Goal: Check status: Check status

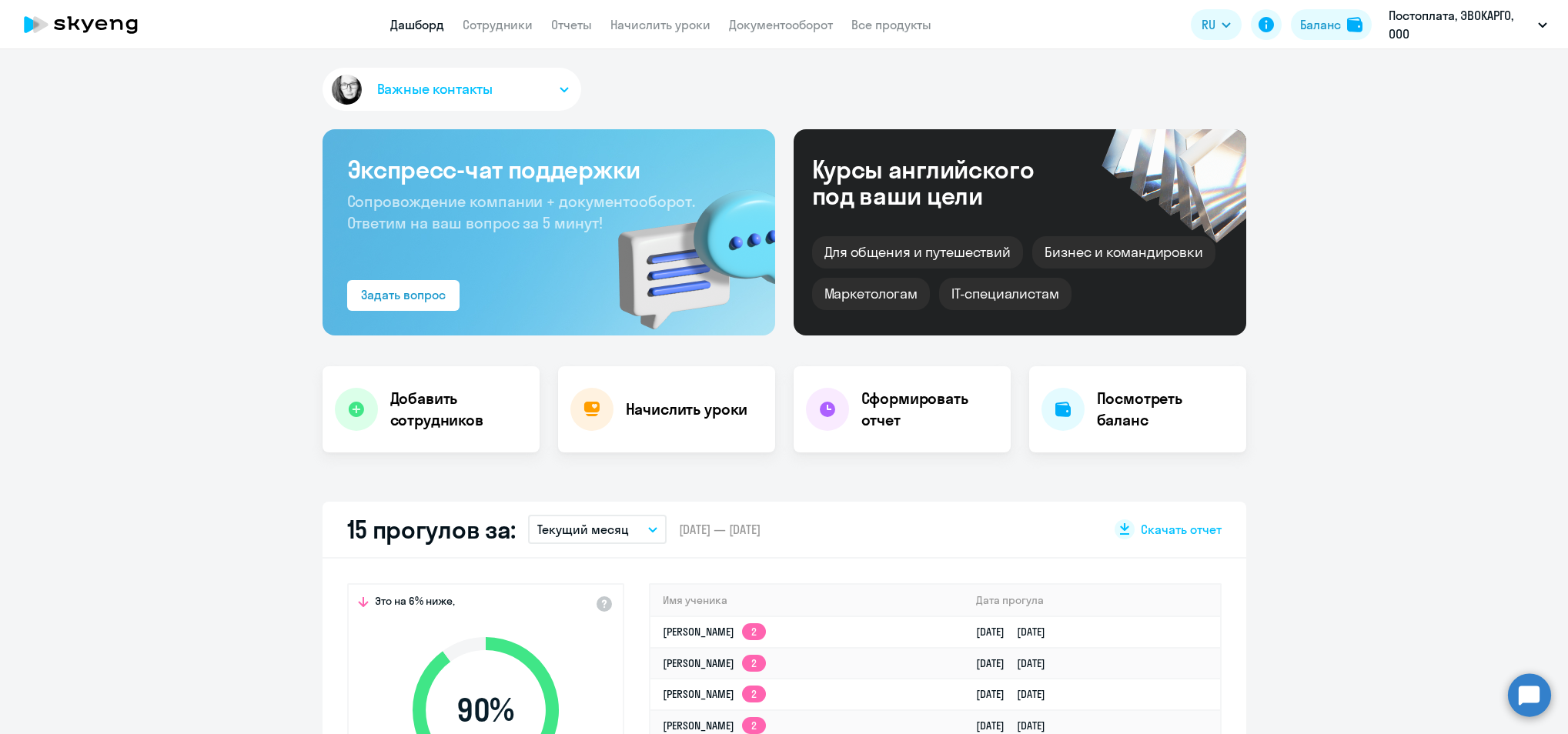
select select "30"
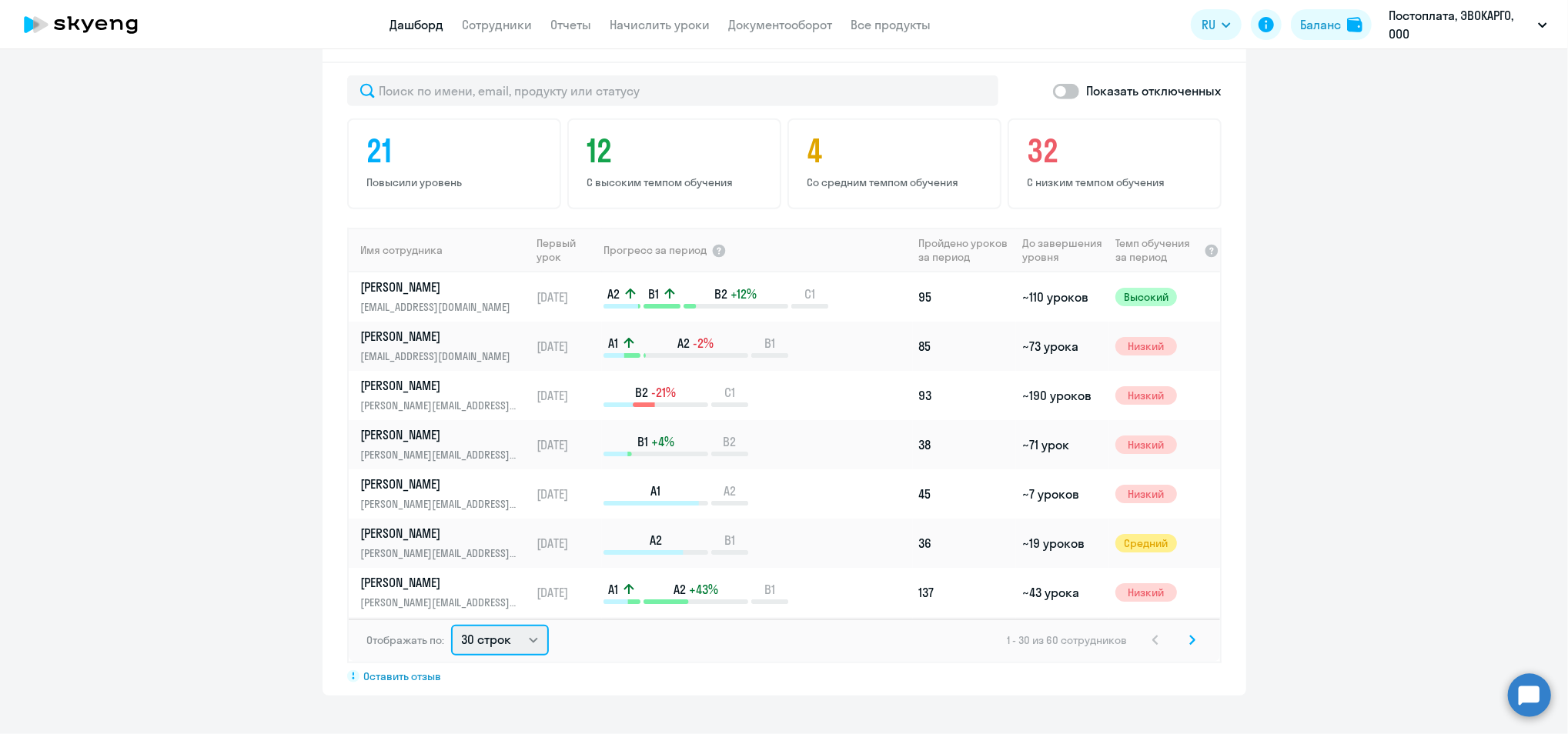
click at [489, 634] on select "30 строк 50 строк 100 строк" at bounding box center [500, 640] width 98 height 31
select select "100"
click at [451, 625] on select "30 строк 50 строк 100 строк" at bounding box center [500, 640] width 98 height 31
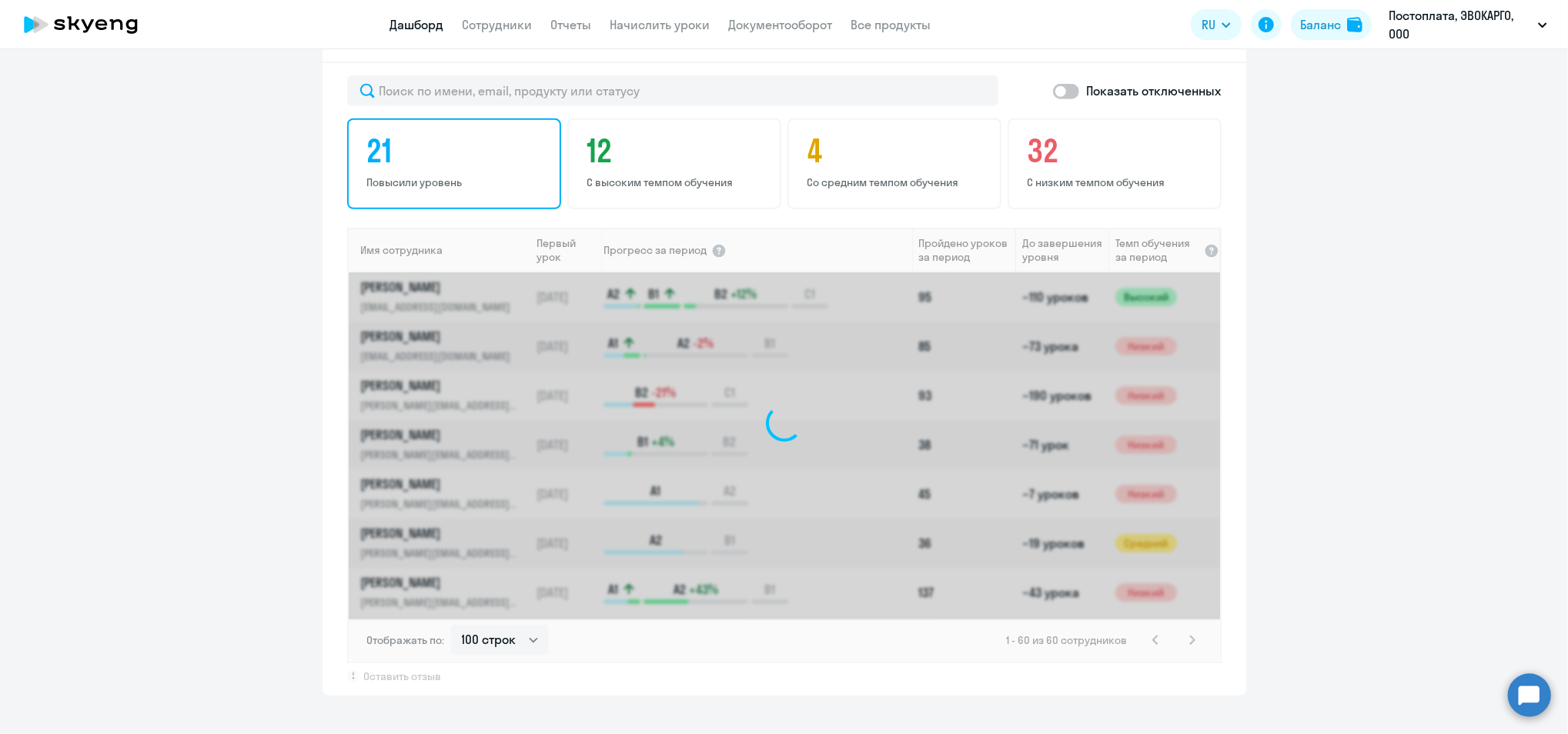
click at [368, 151] on h4 "21" at bounding box center [457, 150] width 179 height 37
click at [654, 179] on p "С высоким темпом обучения" at bounding box center [676, 182] width 179 height 13
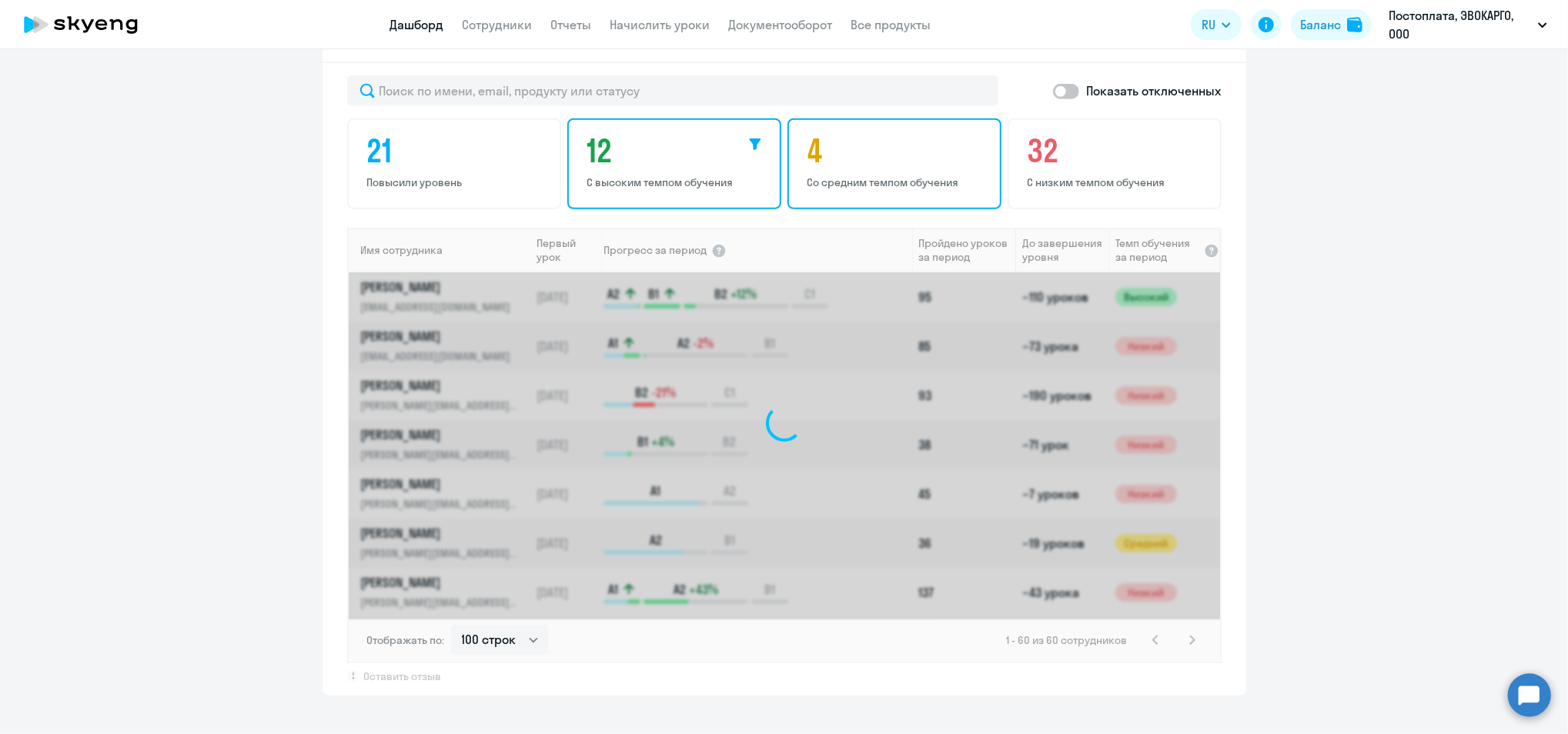
click at [822, 175] on p "Со средним темпом обучения" at bounding box center [896, 182] width 179 height 13
click at [261, 198] on app-progress-dashboard "Прогресс за: Весь период – 25.10.2023 — 14.10.2025 Как мы считаем Скачать отчет…" at bounding box center [784, 350] width 1568 height 689
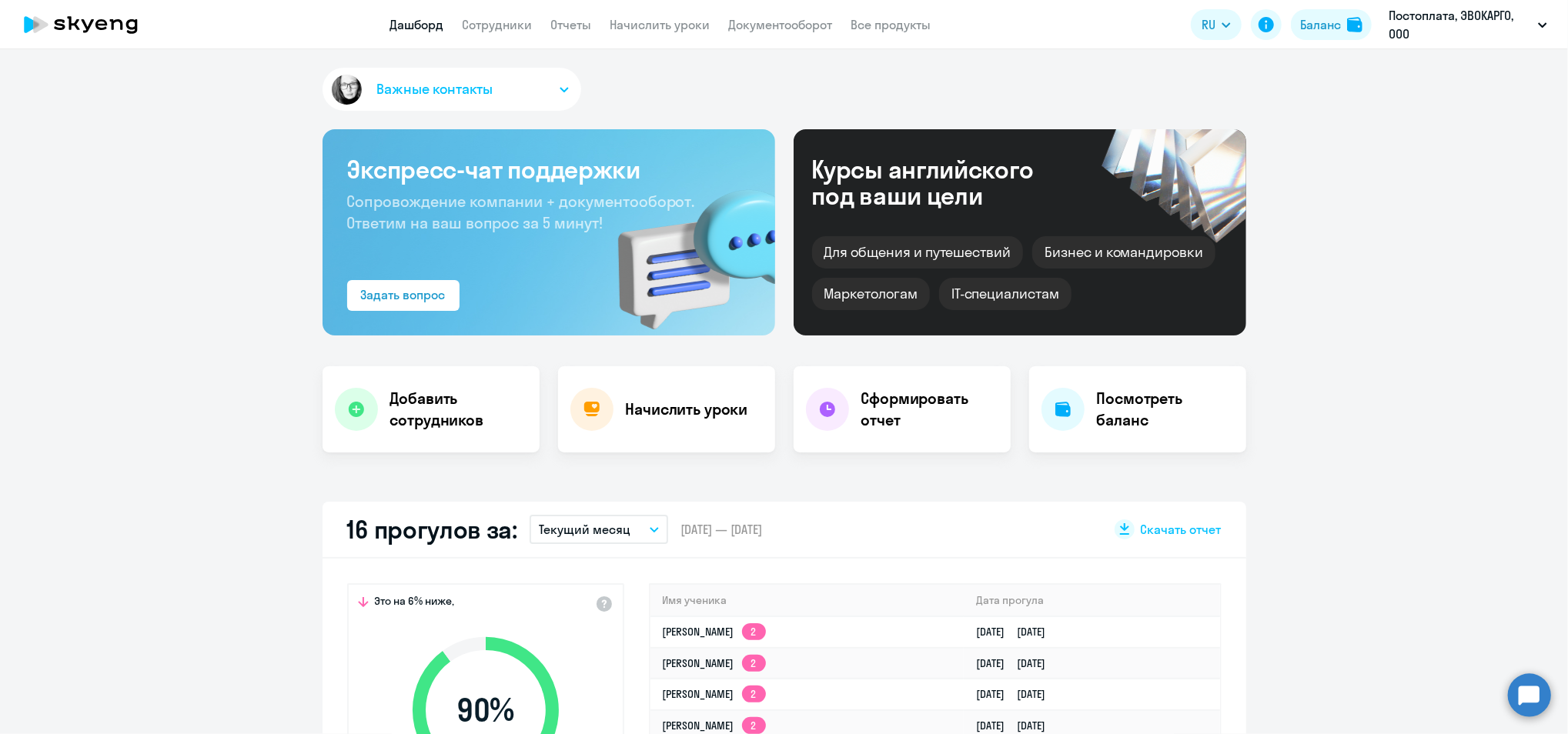
click at [943, 249] on div "Для общения и путешествий" at bounding box center [917, 253] width 212 height 33
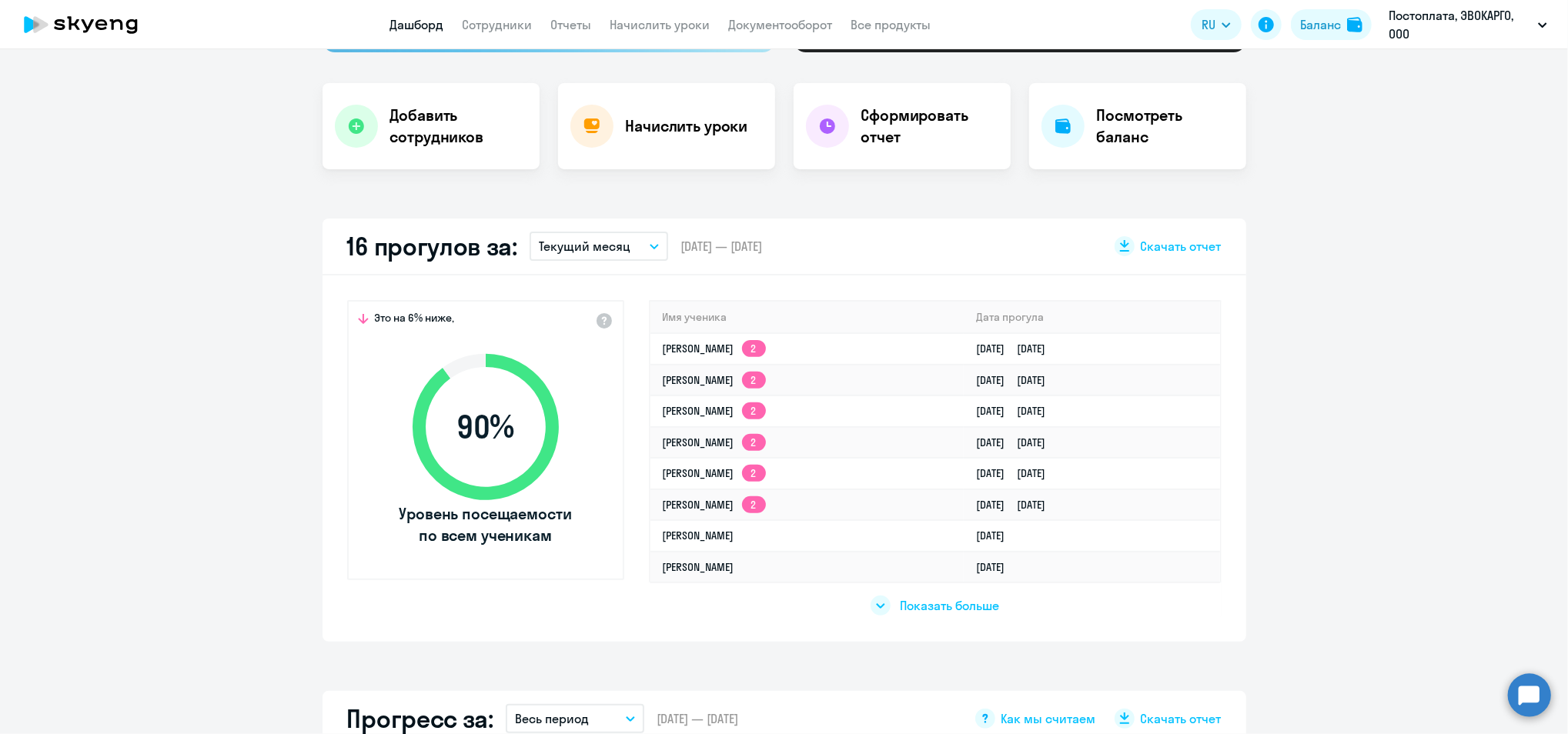
scroll to position [250, 0]
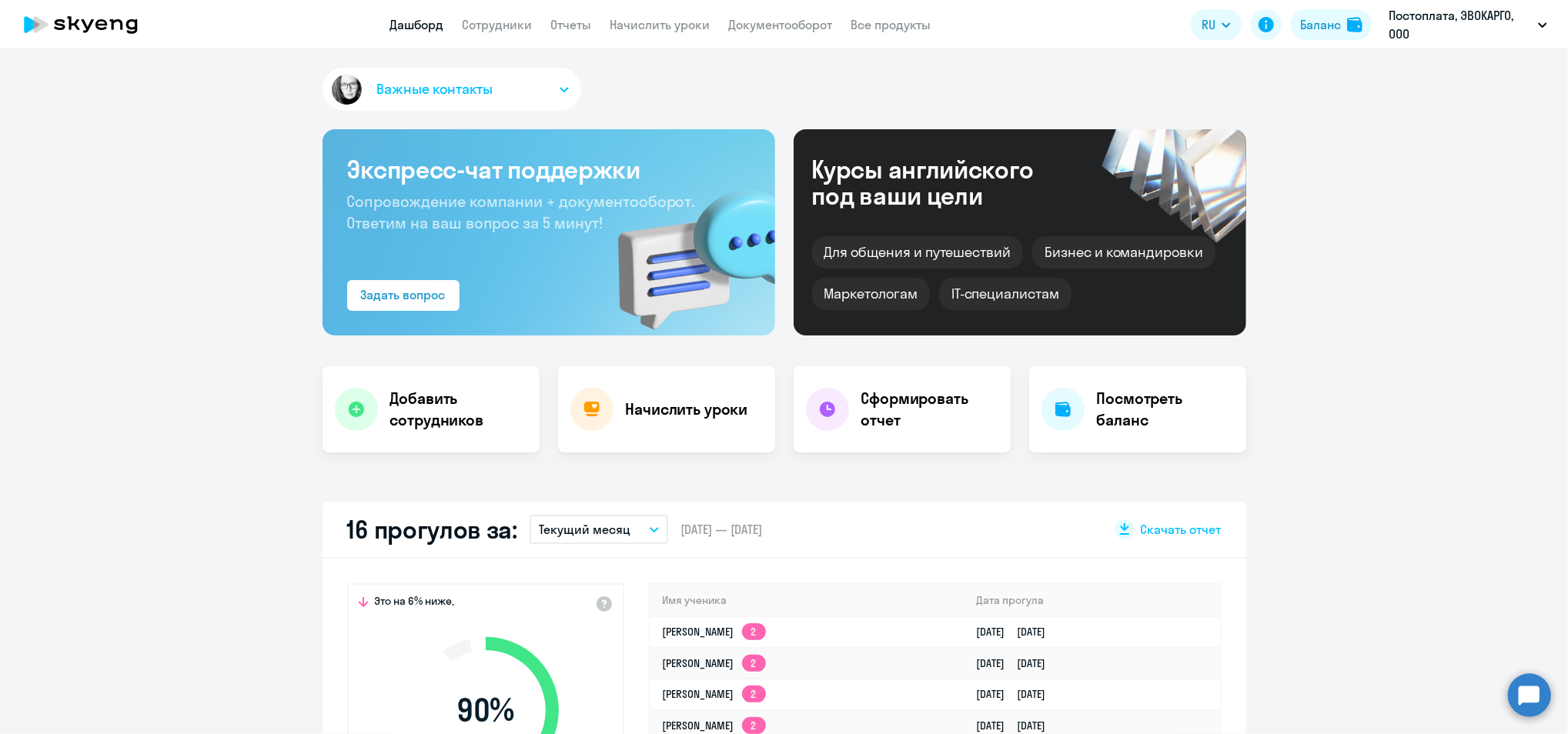
scroll to position [205, 0]
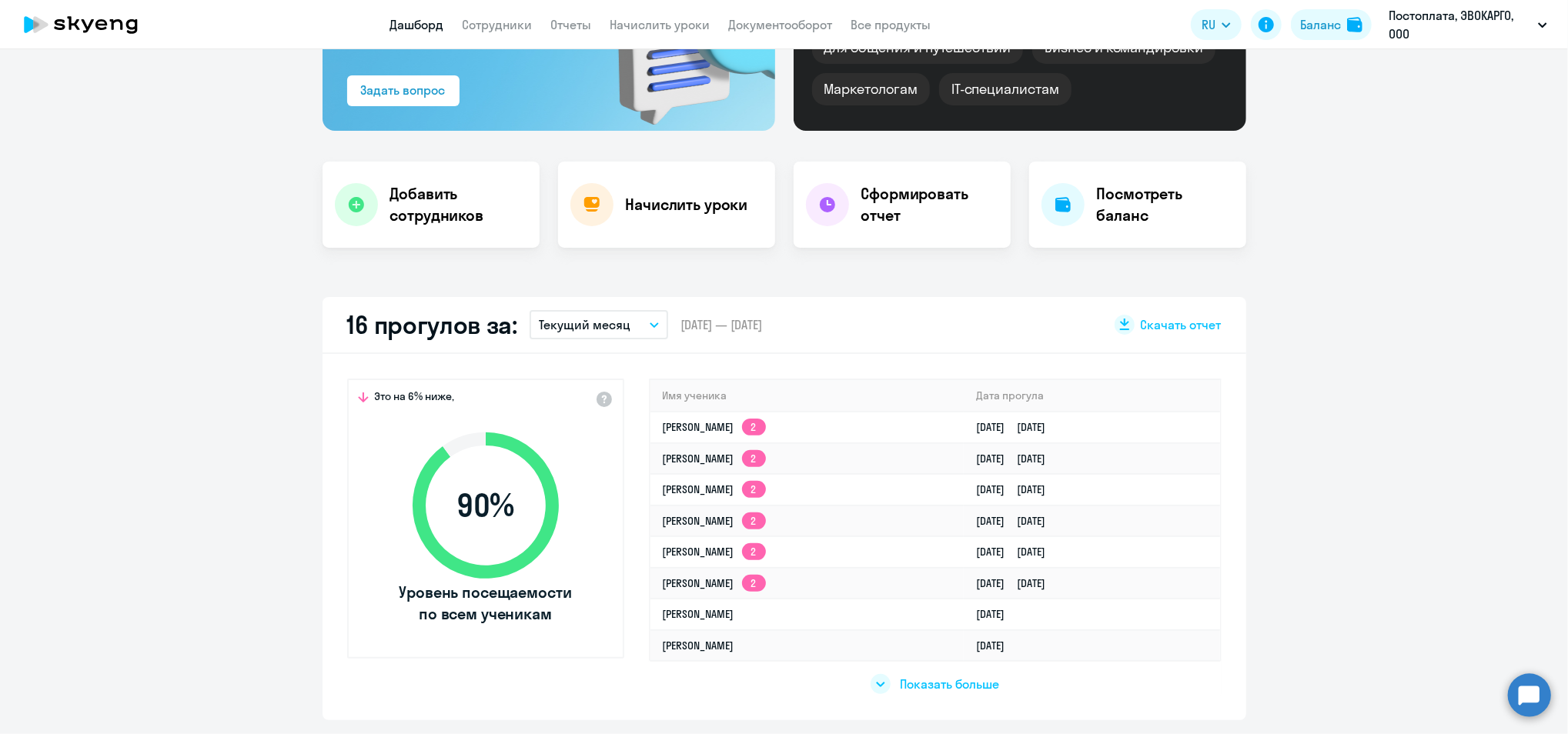
select select "30"
